Goal: Task Accomplishment & Management: Manage account settings

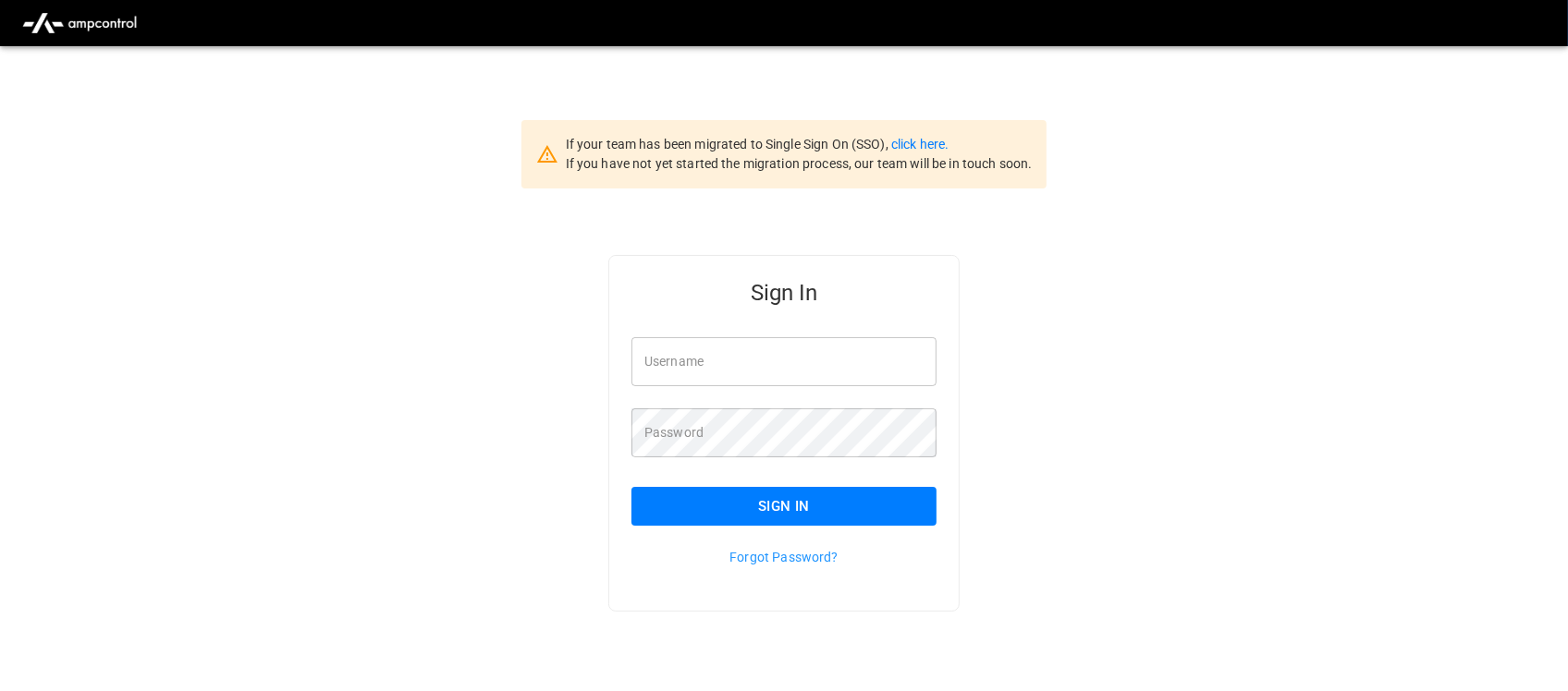
type input "**********"
click at [787, 358] on input "**********" at bounding box center [783, 362] width 305 height 49
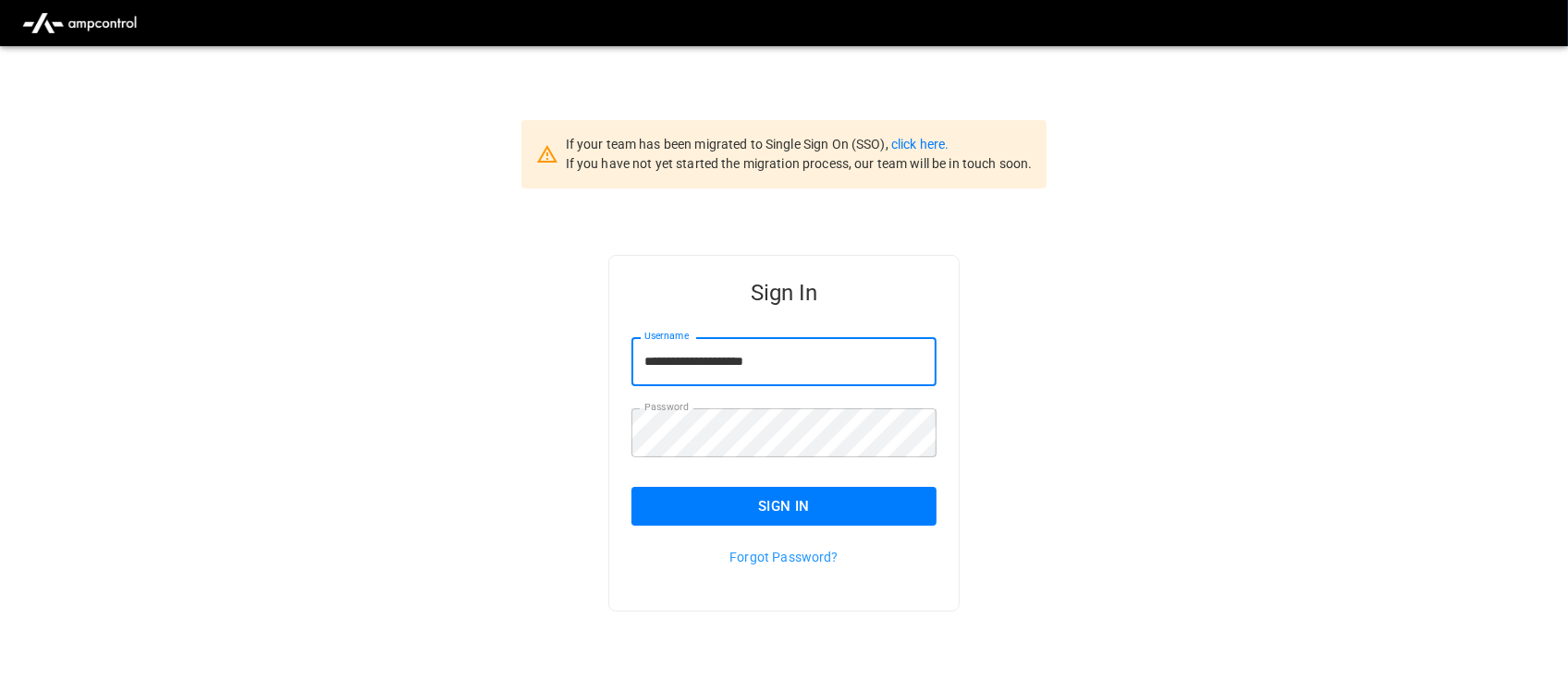
click at [826, 500] on button "Sign In" at bounding box center [783, 506] width 305 height 39
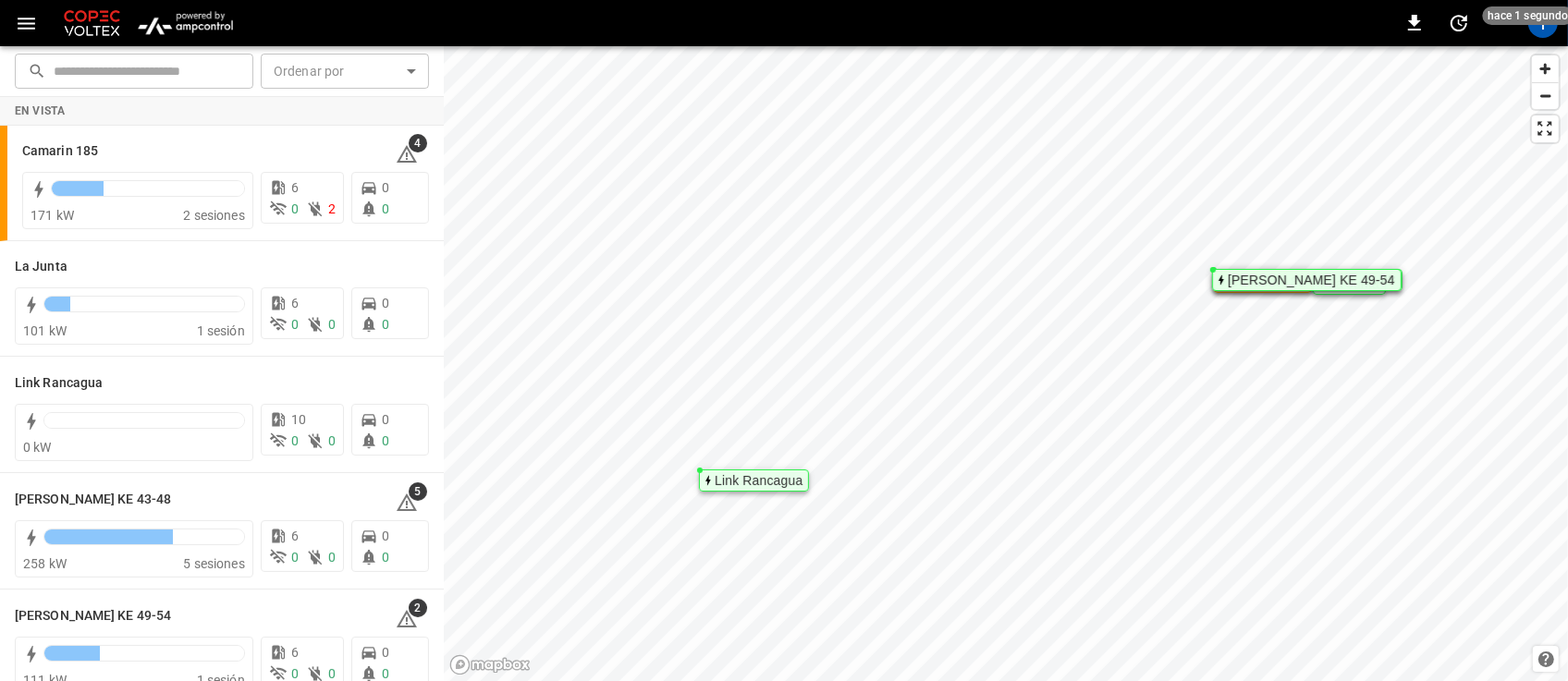
click at [214, 15] on img "menu" at bounding box center [185, 23] width 109 height 35
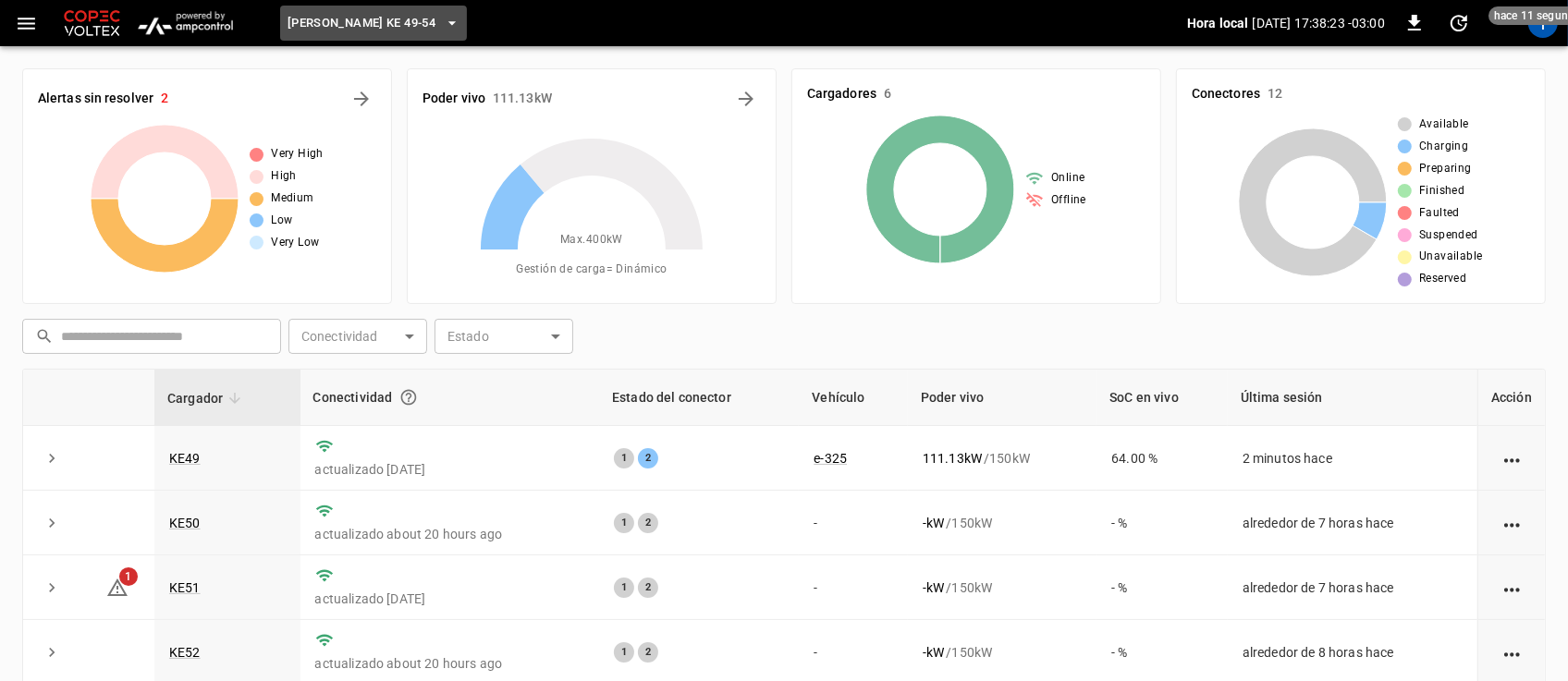
click at [443, 17] on icon "button" at bounding box center [452, 23] width 19 height 19
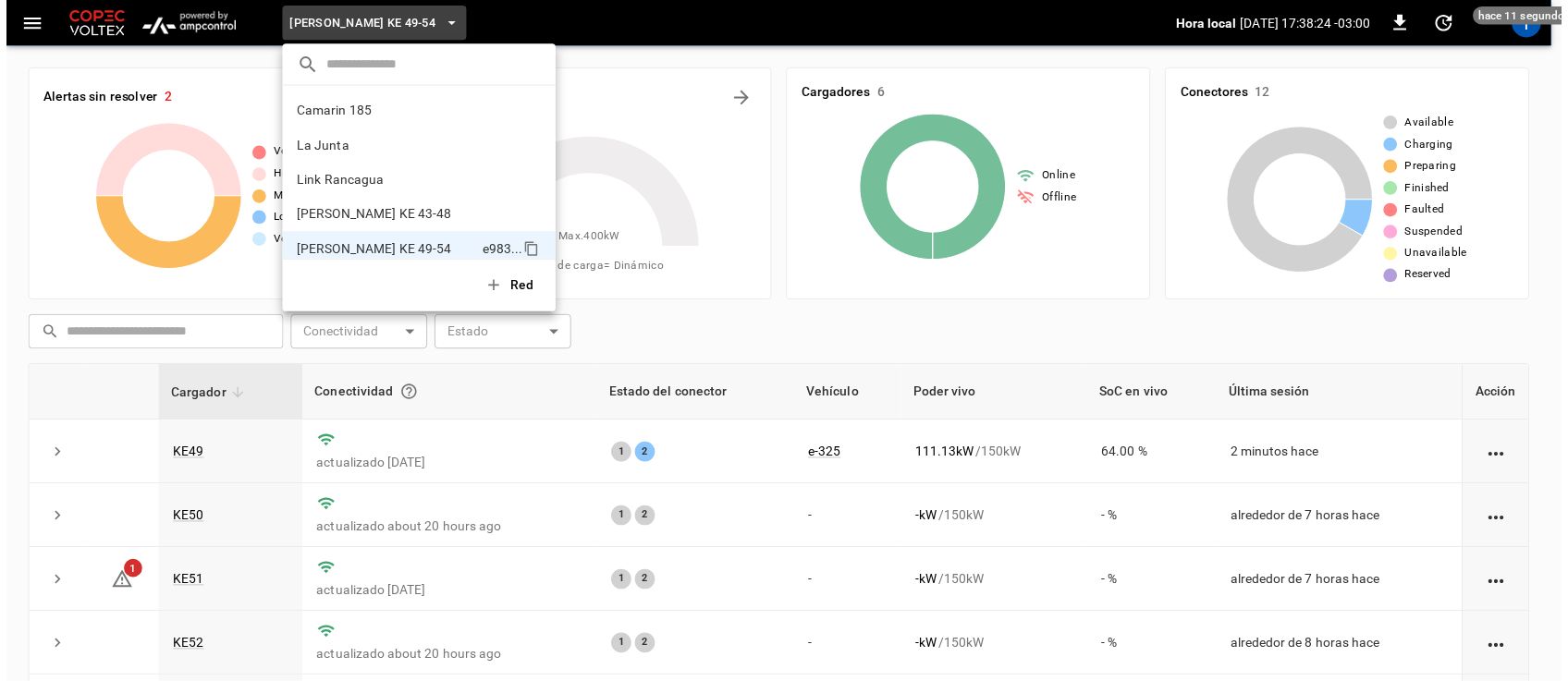
scroll to position [15, 0]
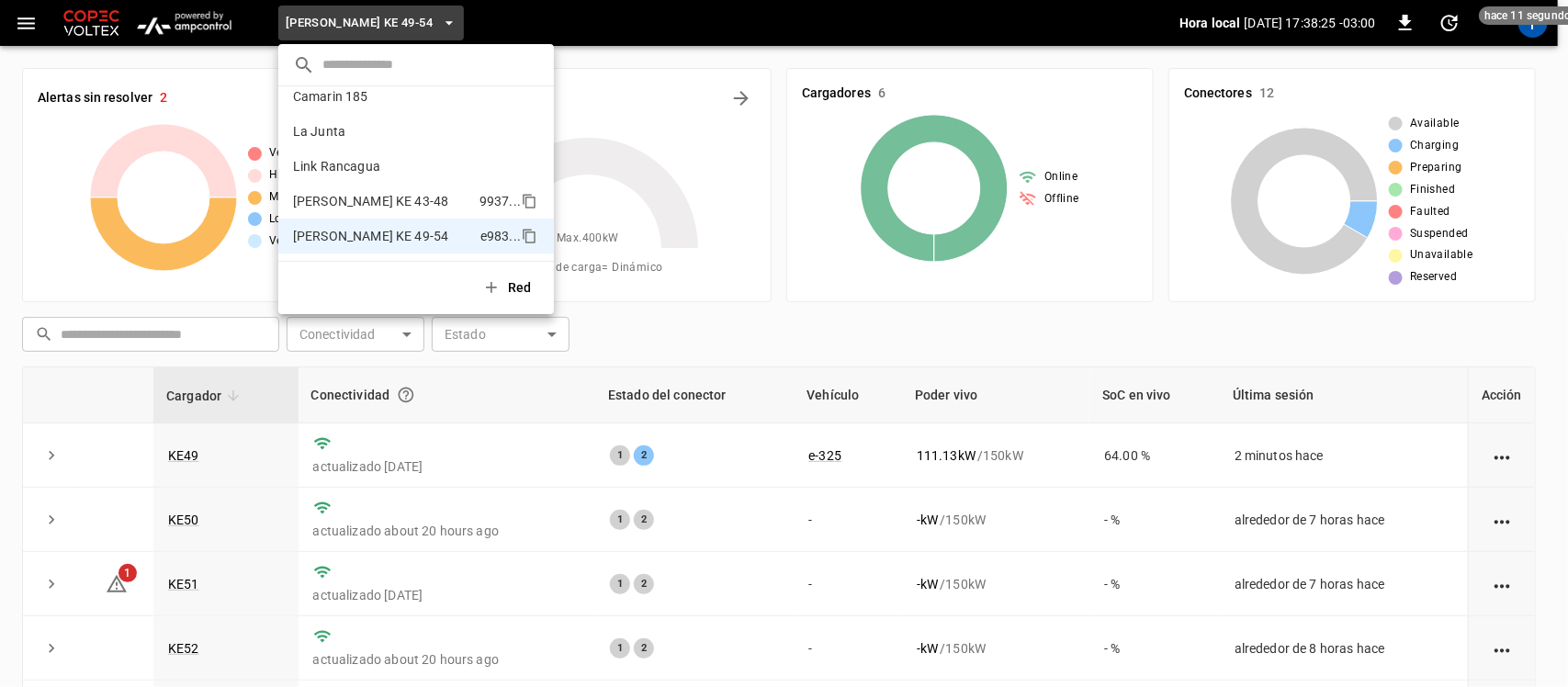
click at [381, 203] on p "[PERSON_NAME] KE 43-48" at bounding box center [383, 201] width 179 height 18
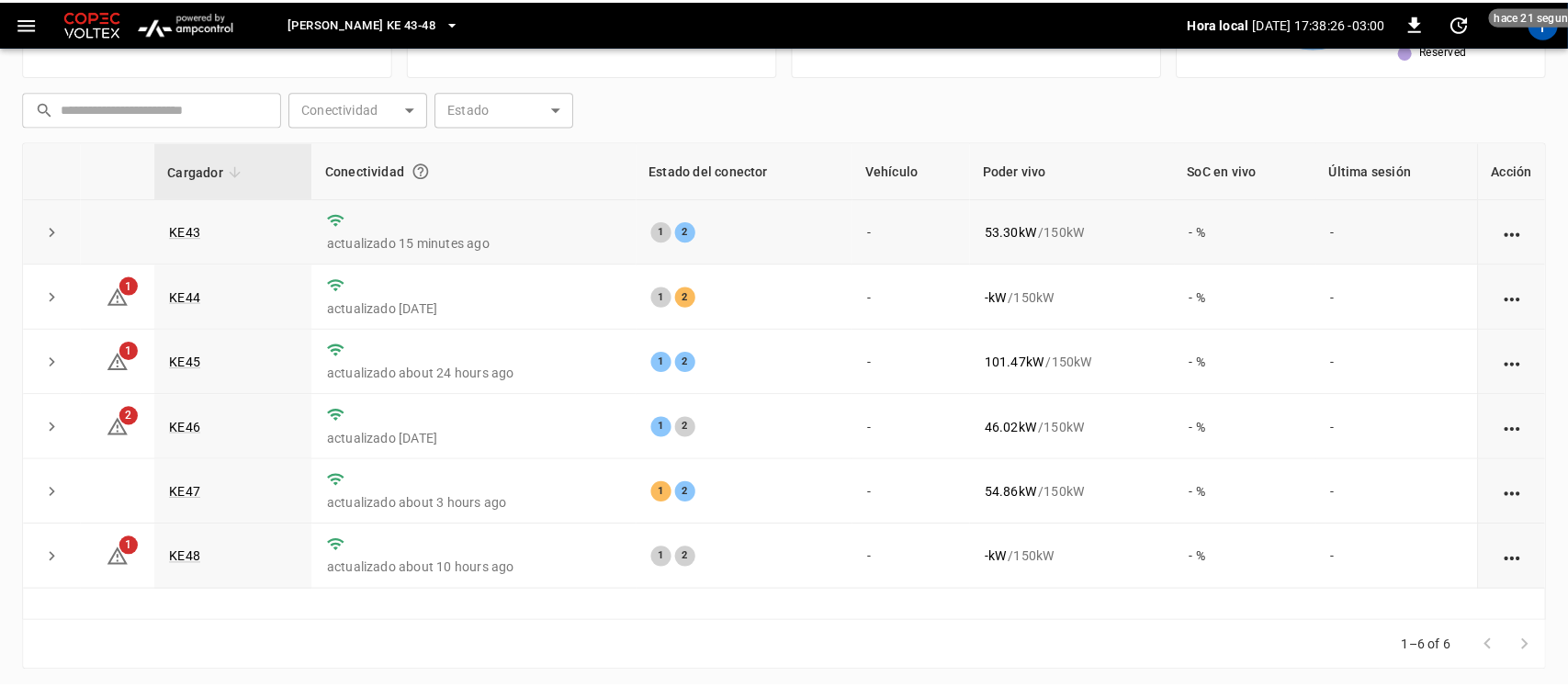
scroll to position [230, 0]
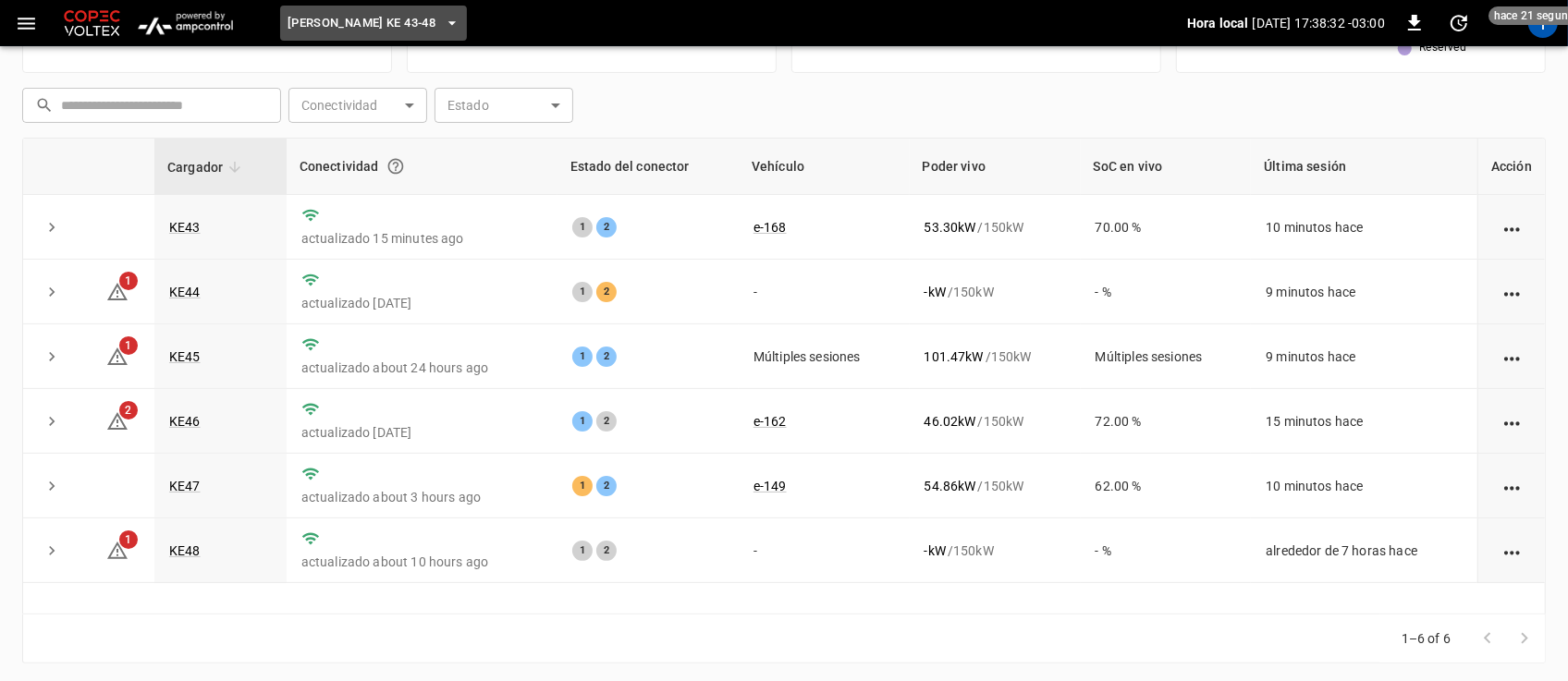
click at [448, 21] on icon "button" at bounding box center [452, 23] width 7 height 4
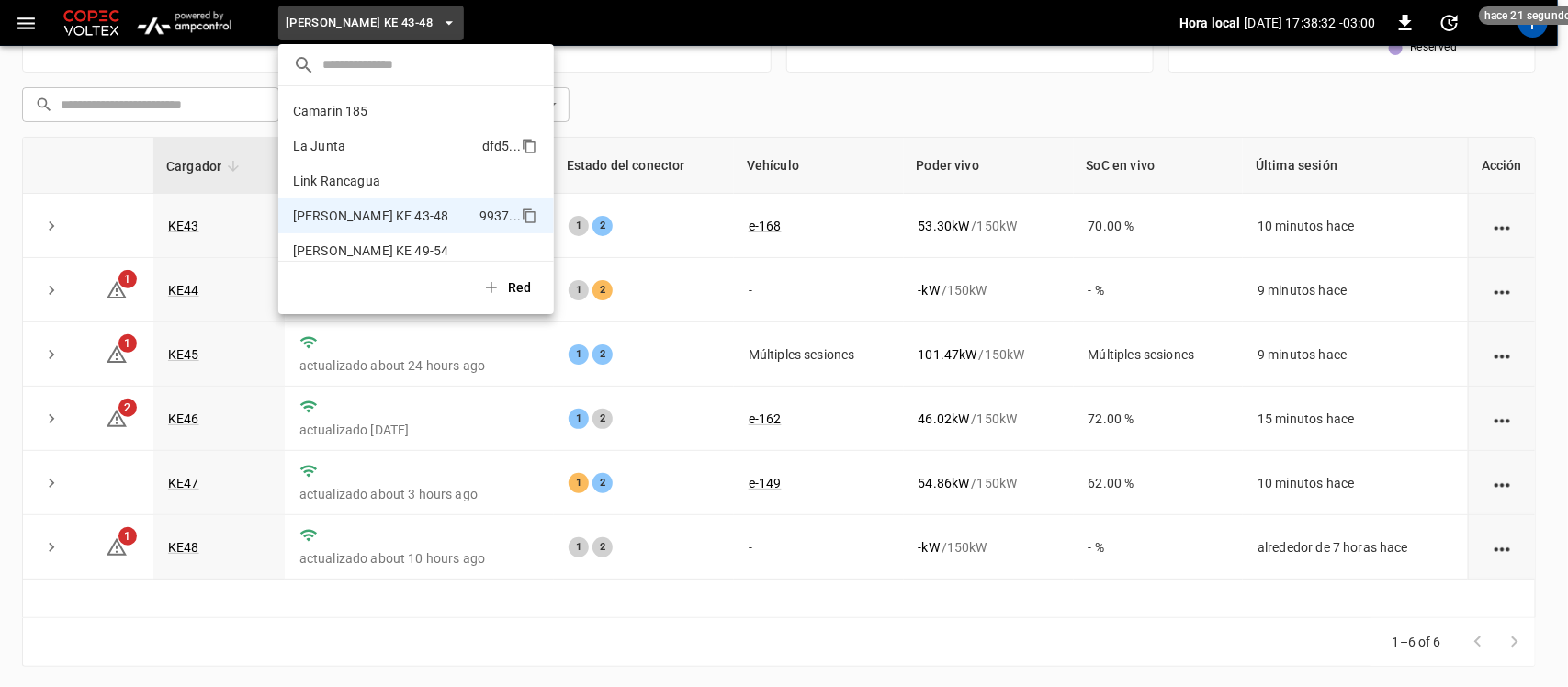
scroll to position [15, 0]
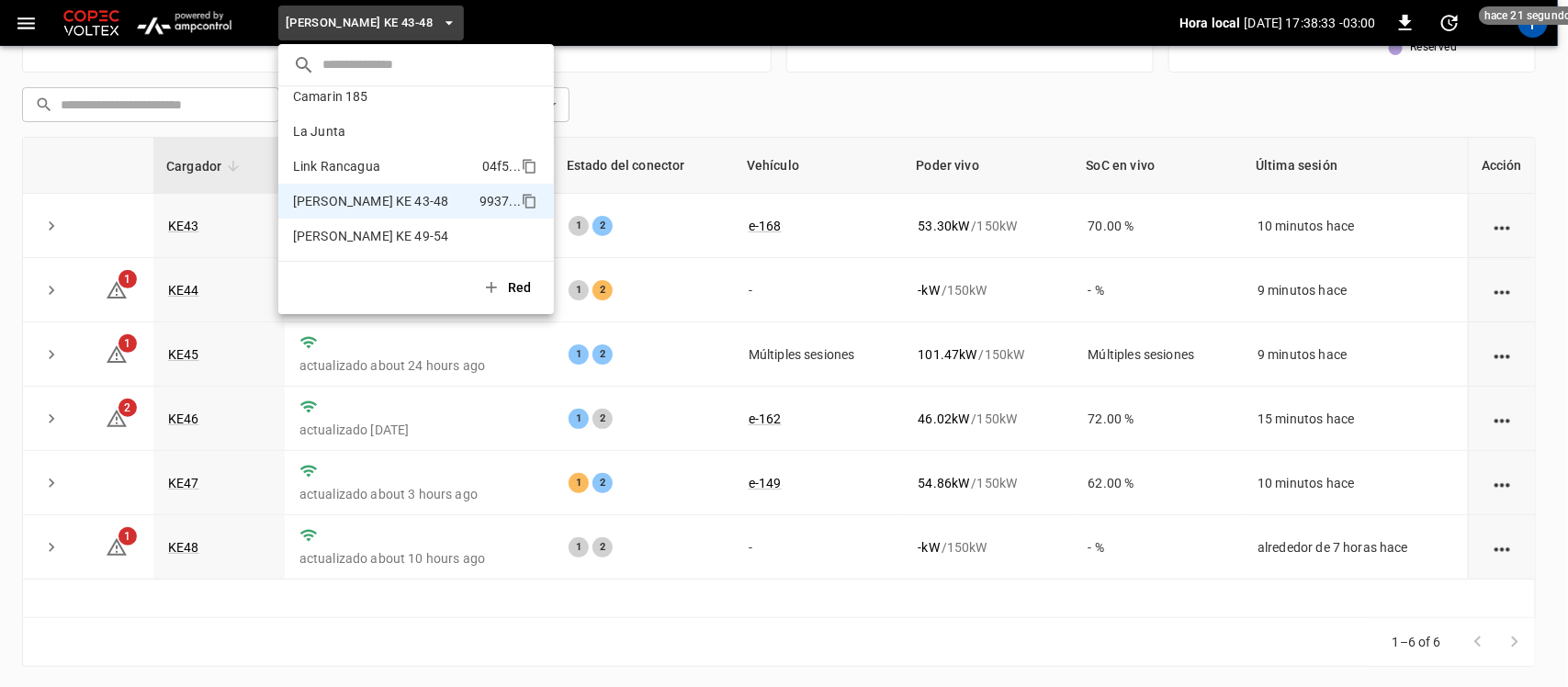
click at [400, 154] on li "Link Rancagua 04f5 ..." at bounding box center [416, 166] width 276 height 35
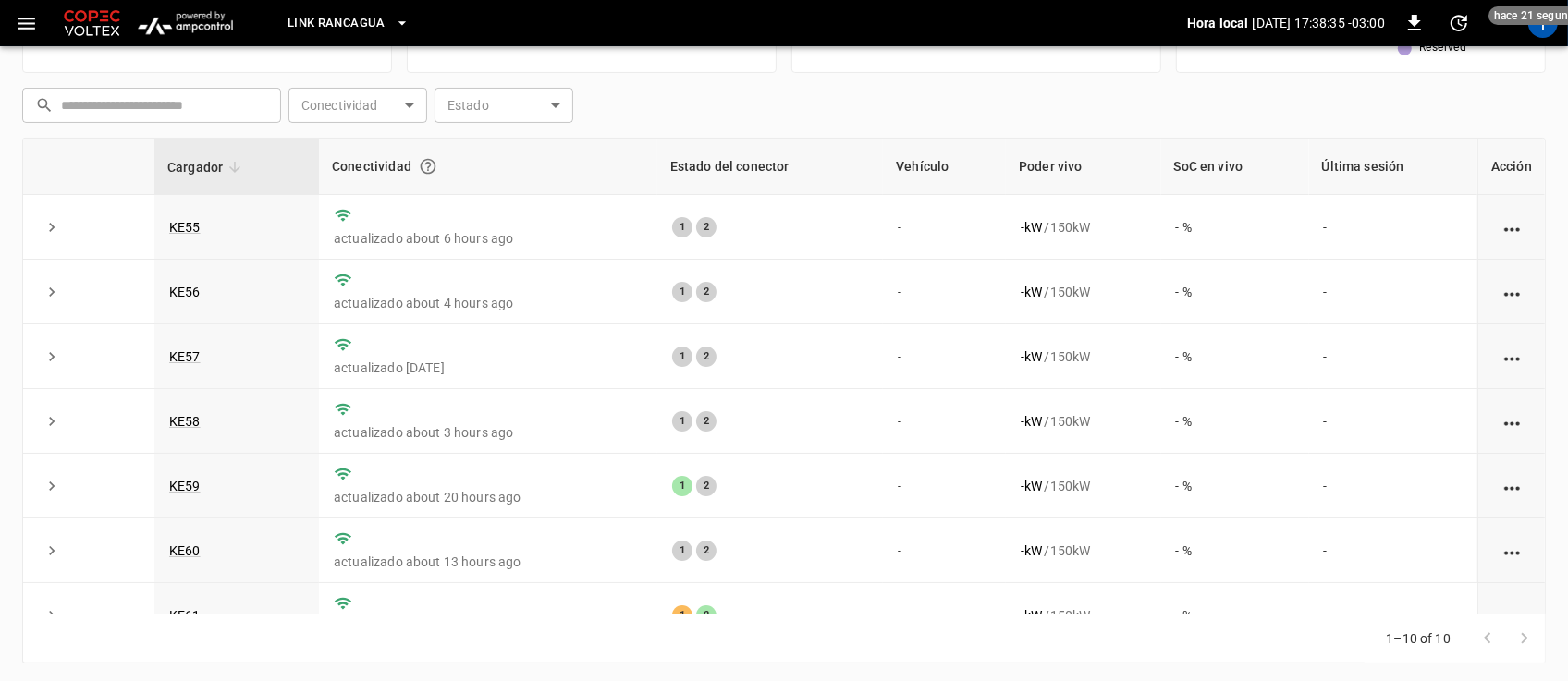
click at [395, 20] on icon "button" at bounding box center [402, 23] width 19 height 19
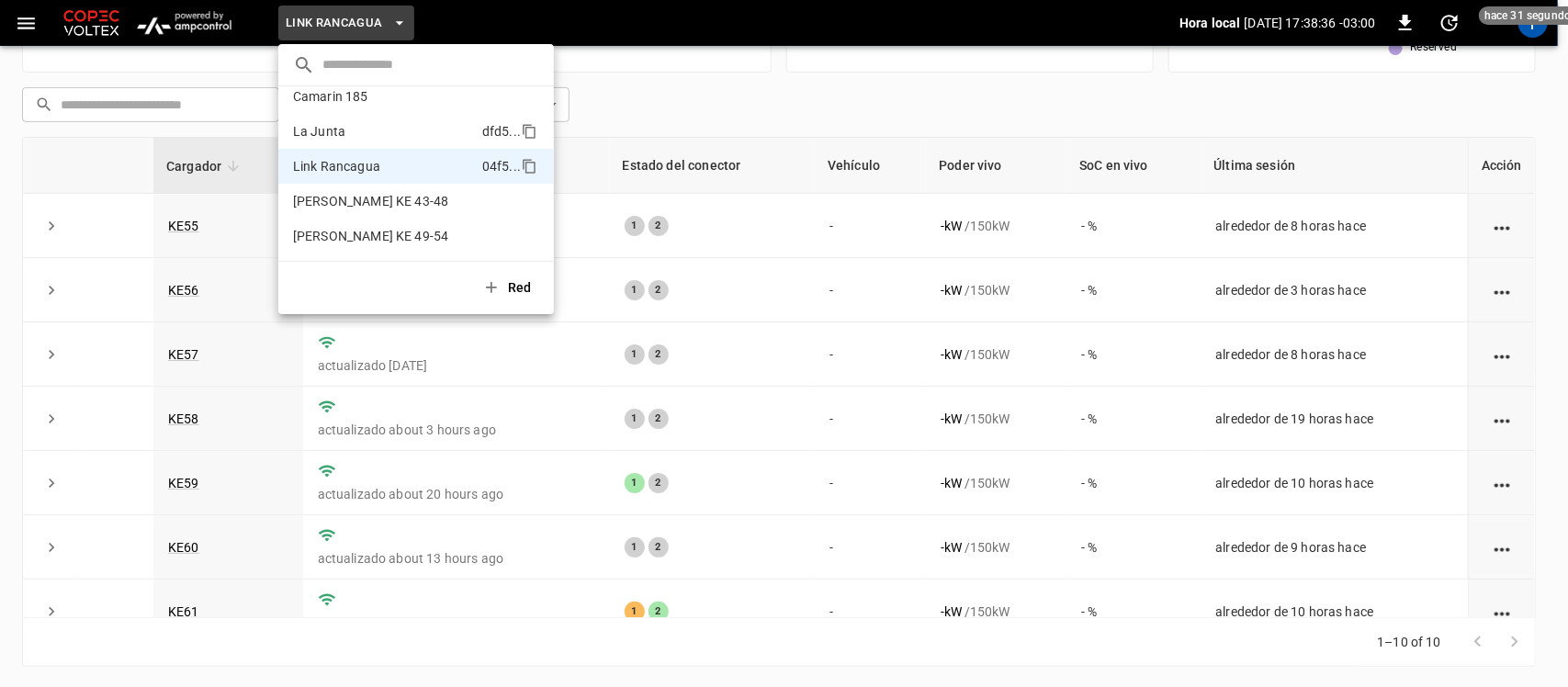
click at [383, 142] on li "La Junta dfd5 ..." at bounding box center [416, 132] width 276 height 35
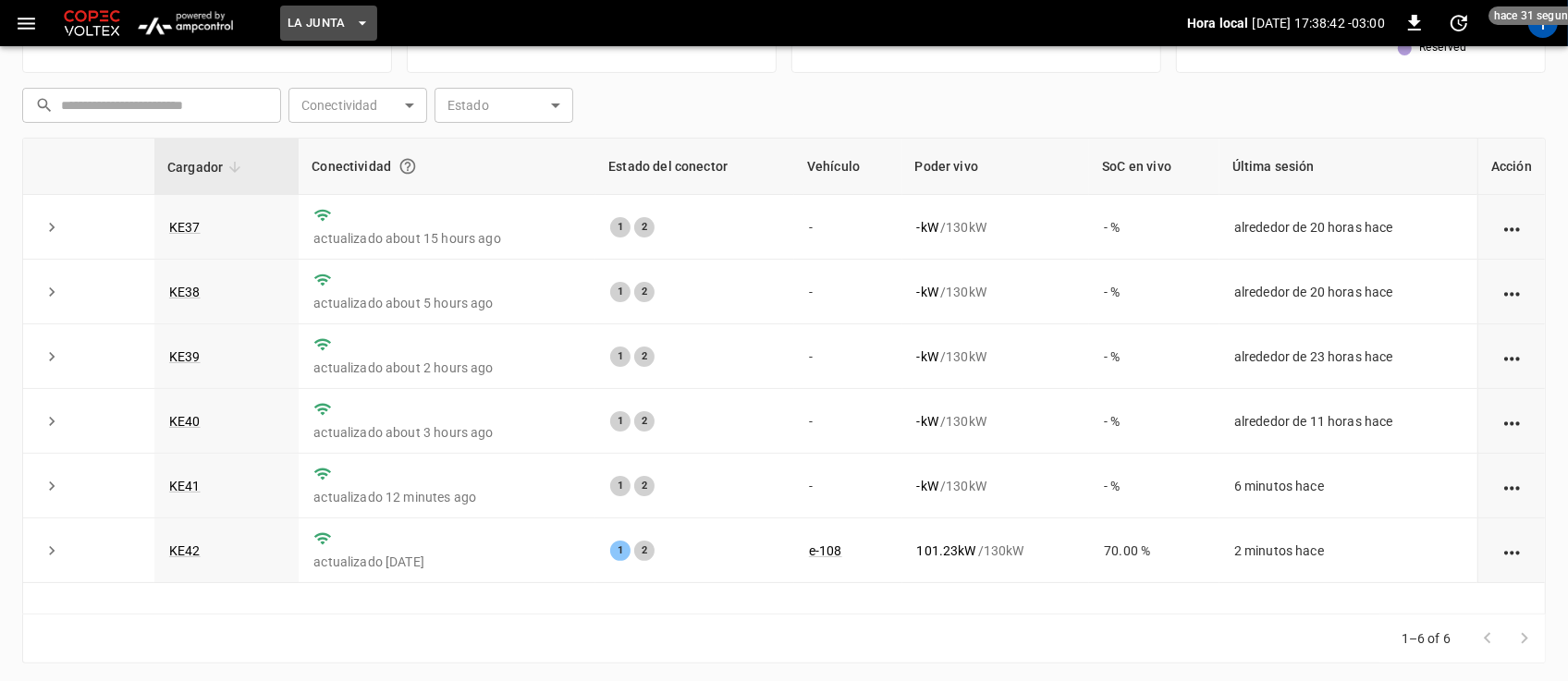
click at [362, 29] on icon "button" at bounding box center [363, 23] width 19 height 19
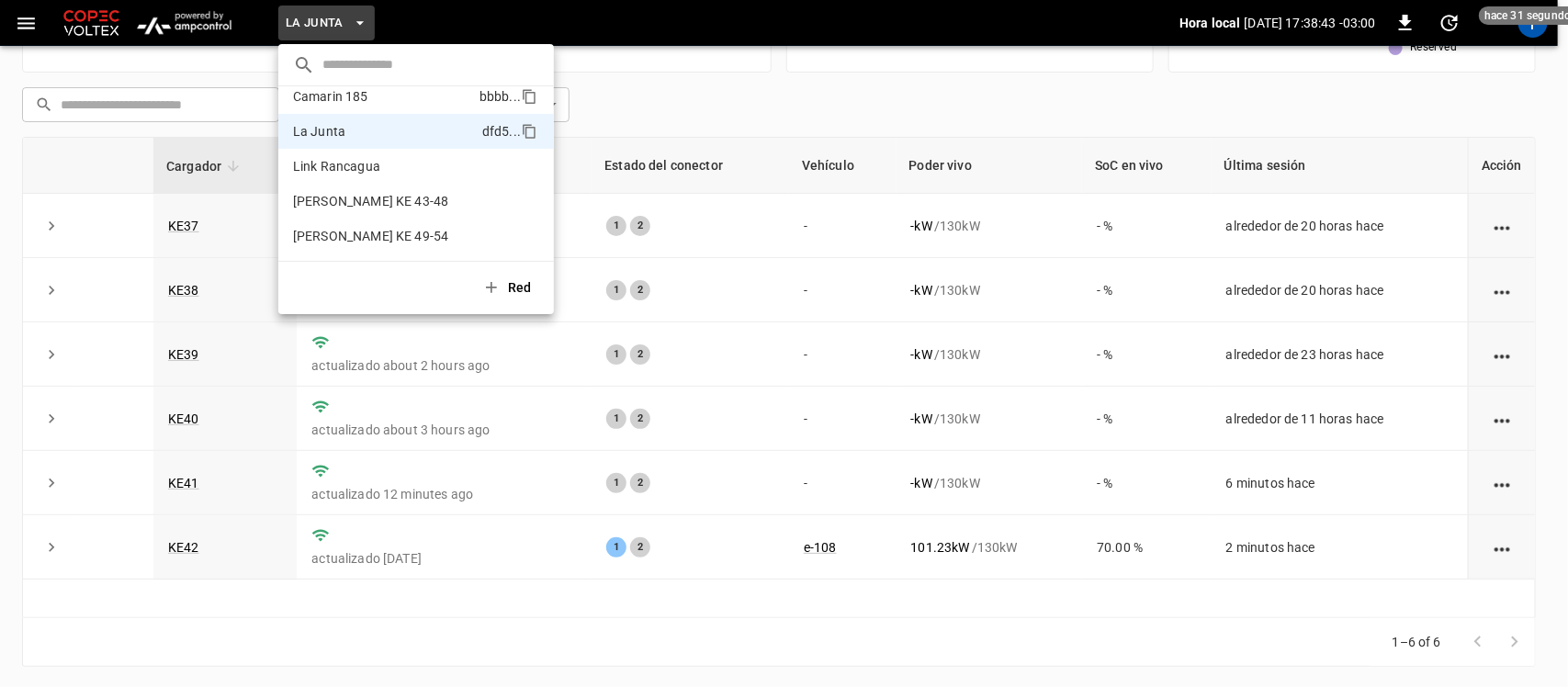
click at [370, 90] on p "Camarin 185" at bounding box center [383, 97] width 179 height 18
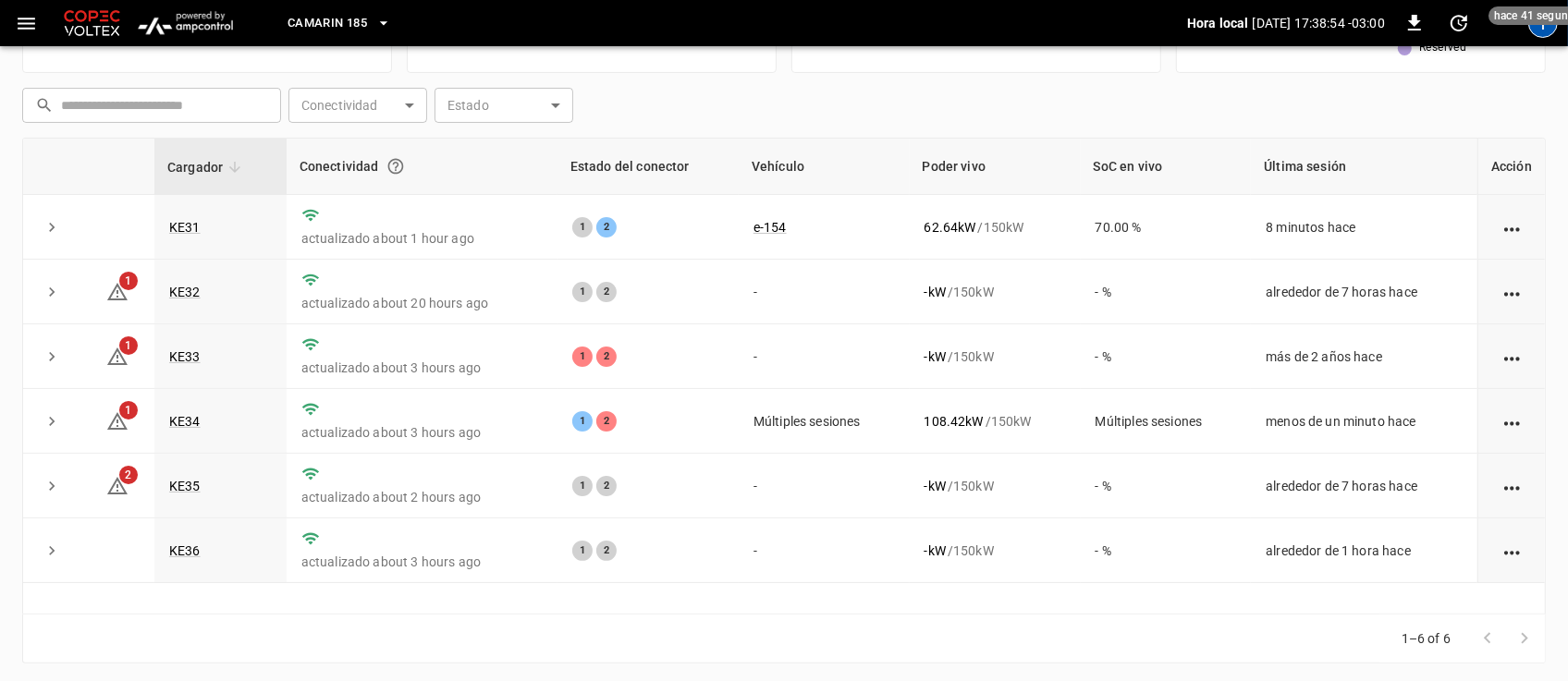
click at [1547, 34] on div "T" at bounding box center [1543, 23] width 30 height 30
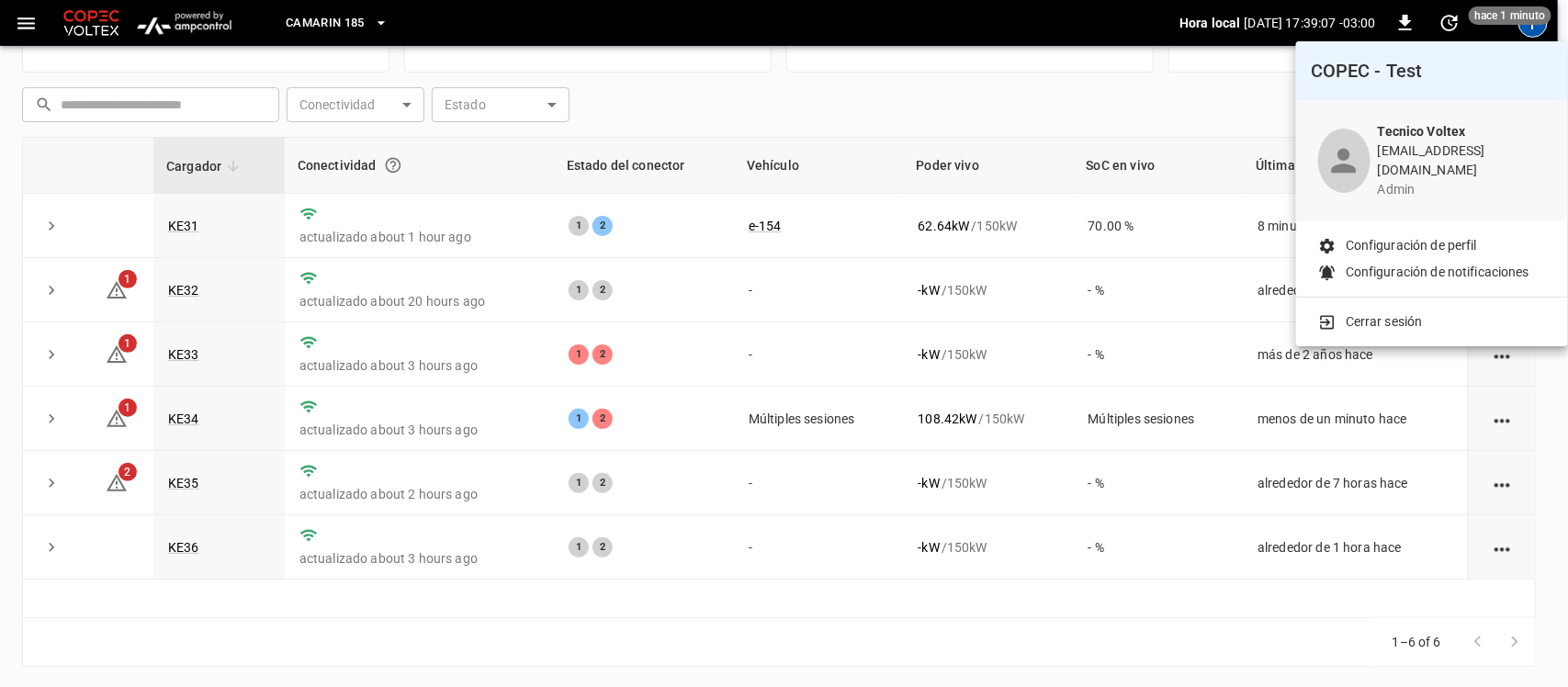
click at [1403, 313] on p "Cerrar sesión" at bounding box center [1384, 322] width 77 height 19
